Goal: Task Accomplishment & Management: Use online tool/utility

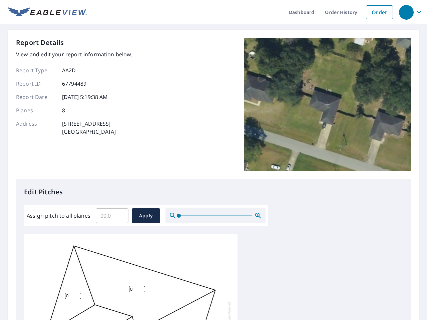
click at [213, 160] on div "Report Details View and edit your report information below. Report Type AA2D Re…" at bounding box center [213, 108] width 395 height 141
click at [406, 12] on div "button" at bounding box center [406, 12] width 15 height 15
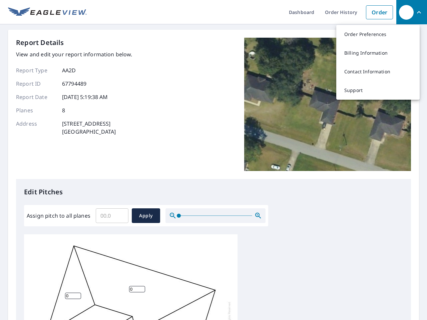
click at [112, 216] on input "Assign pitch to all planes" at bounding box center [112, 215] width 33 height 19
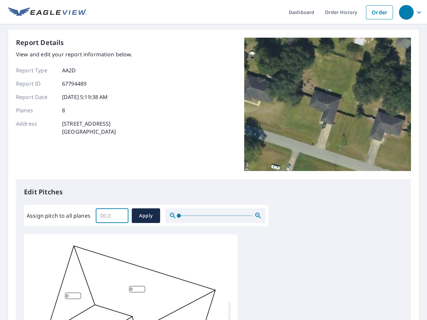
click at [146, 216] on span "Apply" at bounding box center [146, 216] width 18 height 8
click at [258, 216] on icon "button" at bounding box center [258, 216] width 8 height 8
